Goal: Use online tool/utility: Utilize a website feature to perform a specific function

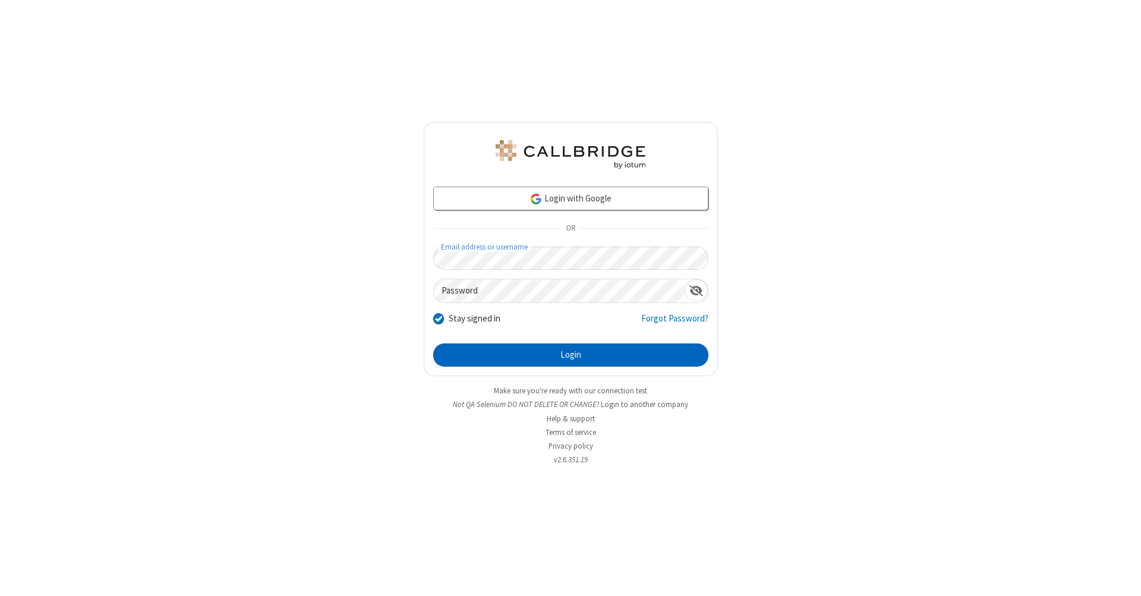
click at [570, 355] on button "Login" at bounding box center [570, 355] width 275 height 24
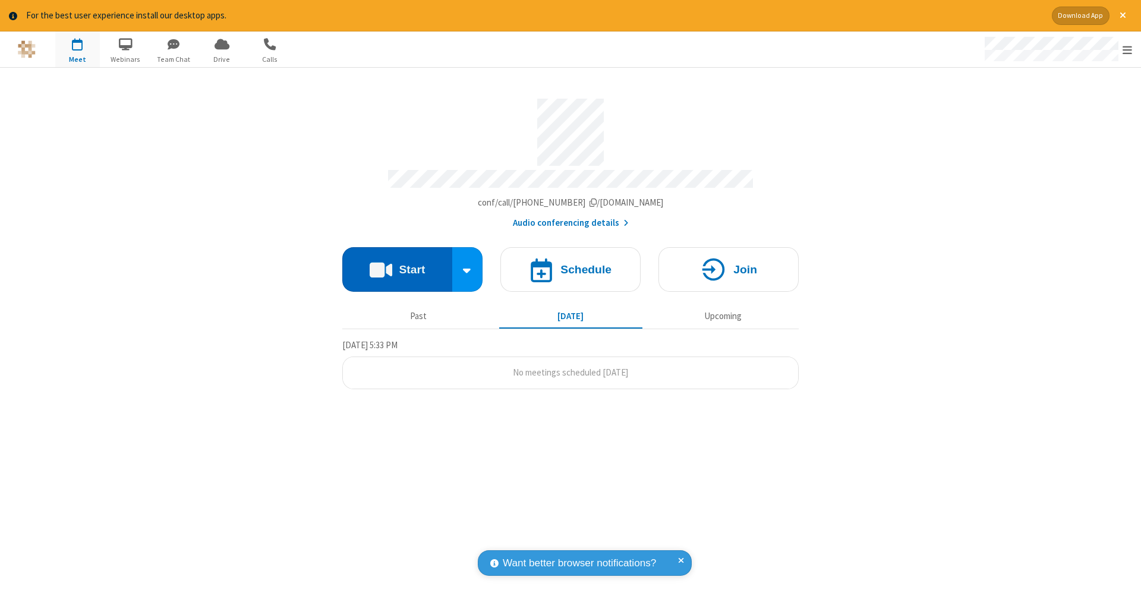
click at [397, 263] on button "Start" at bounding box center [397, 269] width 110 height 45
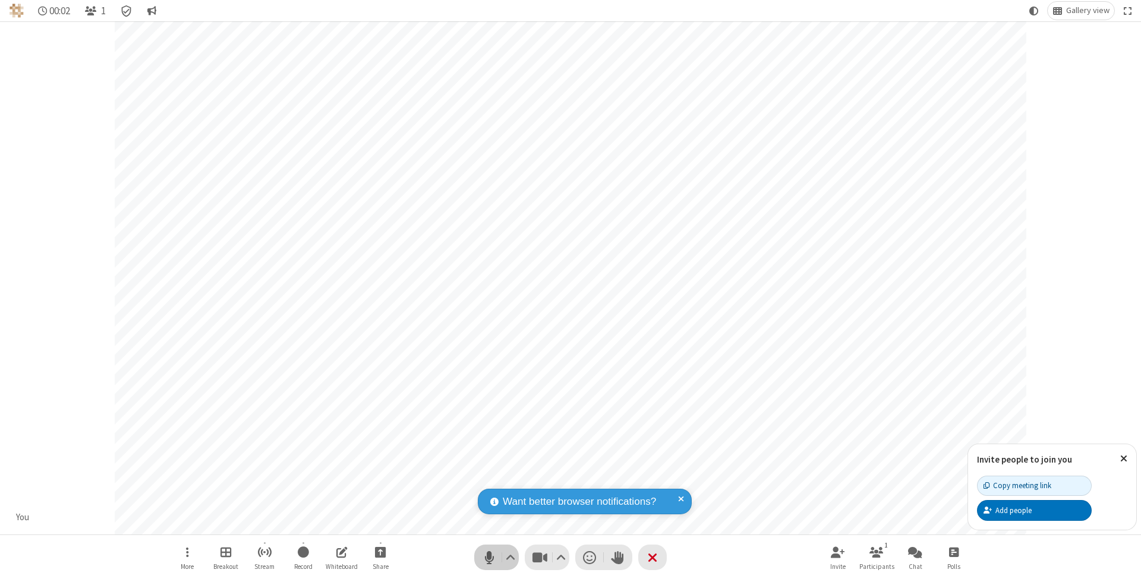
click at [489, 557] on span "Mute (⌘+Shift+A)" at bounding box center [489, 557] width 18 height 17
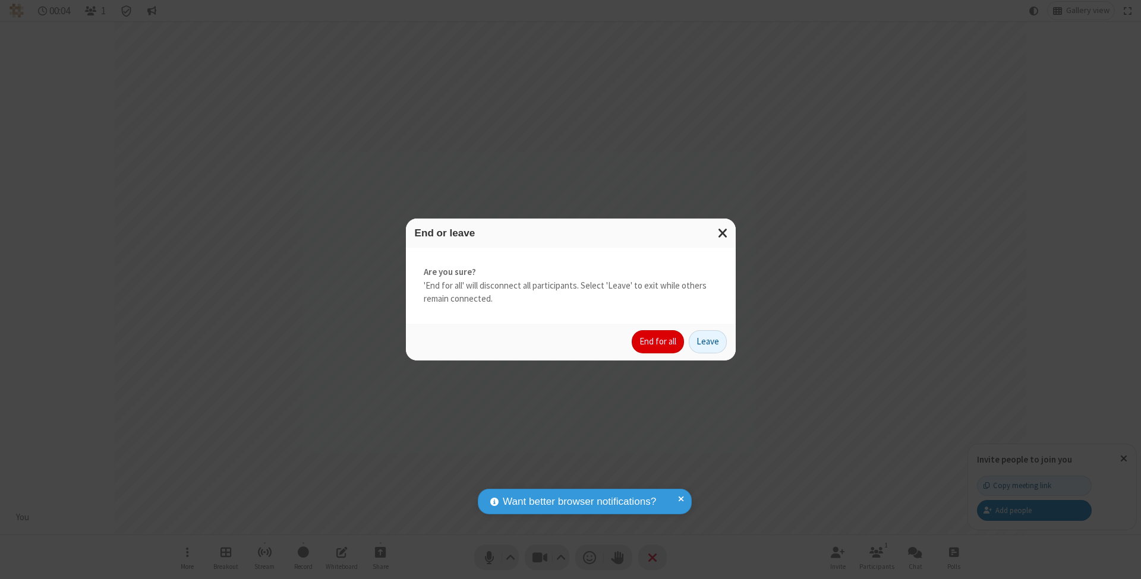
click at [658, 341] on button "End for all" at bounding box center [658, 342] width 52 height 24
